Goal: Information Seeking & Learning: Learn about a topic

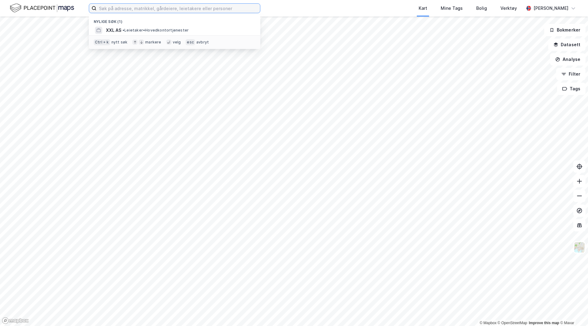
click at [204, 8] on input at bounding box center [178, 8] width 164 height 9
paste input "[STREET_ADDRESS]"
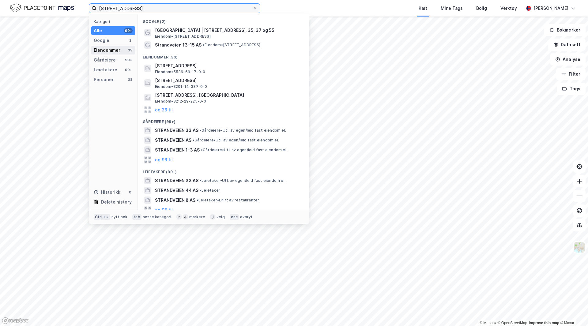
type input "[STREET_ADDRESS]"
click at [109, 50] on div "Eiendommer" at bounding box center [107, 50] width 27 height 7
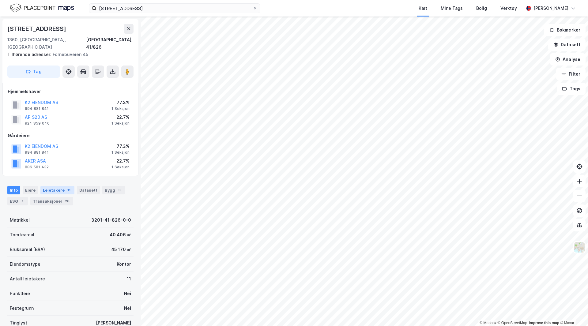
click at [47, 186] on div "Leietakere 11" at bounding box center [57, 190] width 34 height 9
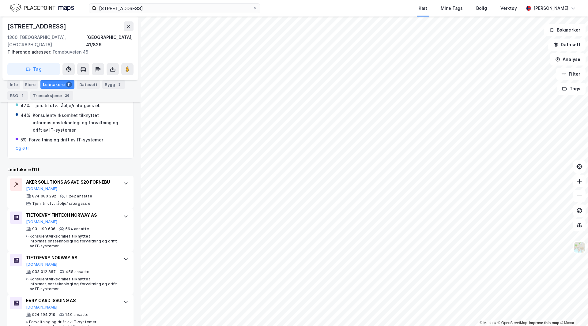
scroll to position [163, 0]
click at [123, 214] on icon at bounding box center [125, 216] width 5 height 5
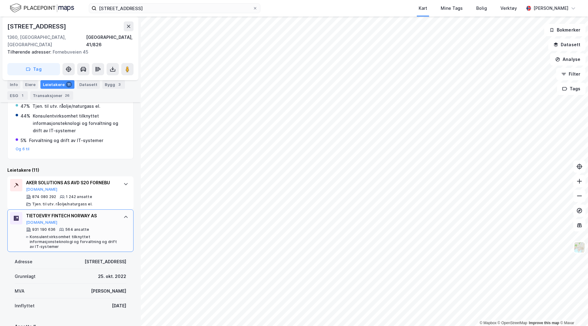
scroll to position [161, 0]
click at [123, 215] on icon at bounding box center [125, 217] width 5 height 5
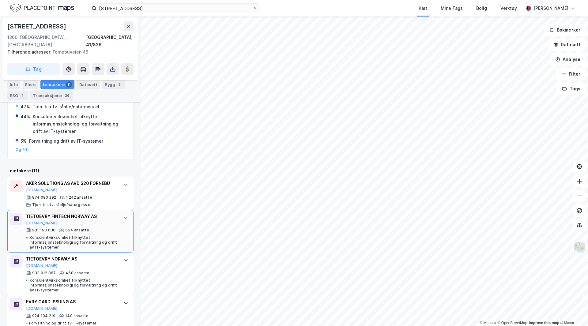
click at [124, 217] on icon at bounding box center [126, 218] width 4 height 2
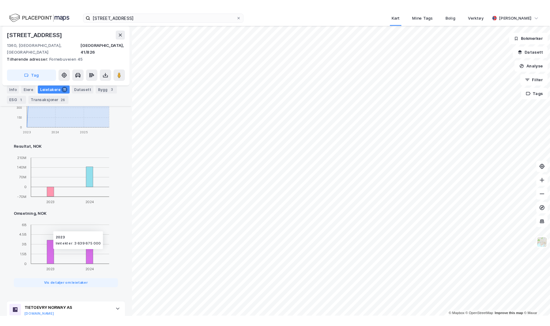
scroll to position [415, 0]
